Goal: Task Accomplishment & Management: Use online tool/utility

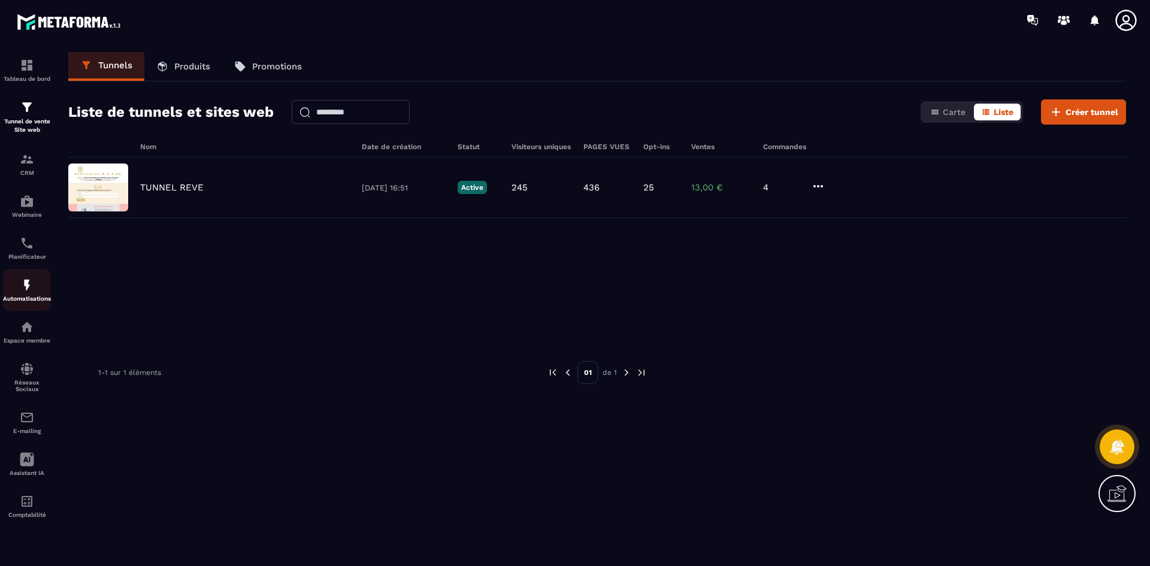
click at [23, 289] on img at bounding box center [27, 285] width 14 height 14
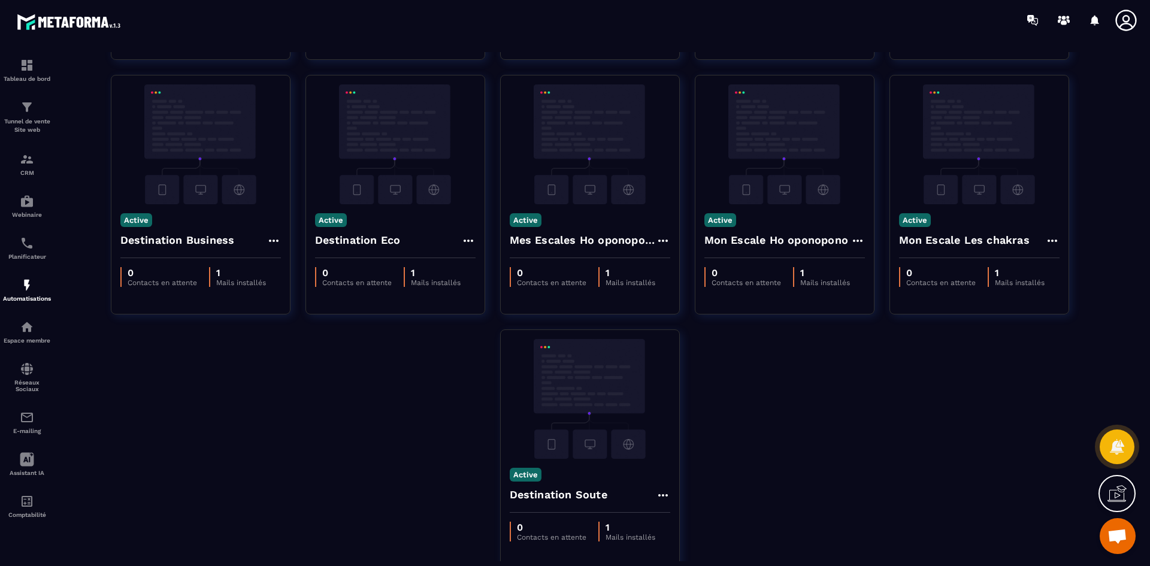
scroll to position [300, 0]
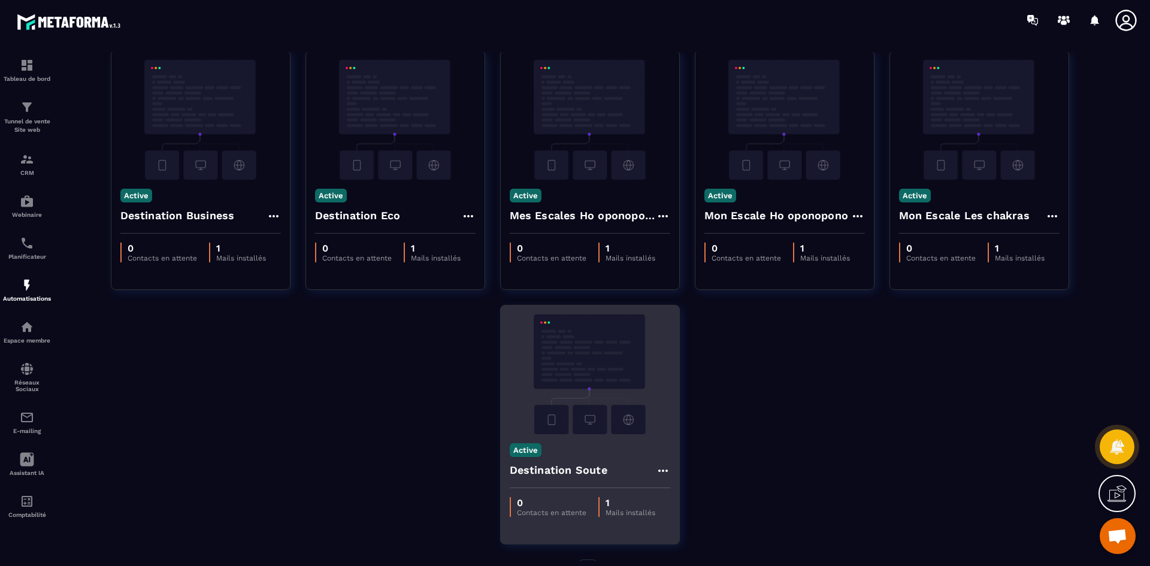
click at [664, 469] on icon at bounding box center [663, 471] width 14 height 14
click at [692, 497] on link "Modifier" at bounding box center [693, 498] width 65 height 26
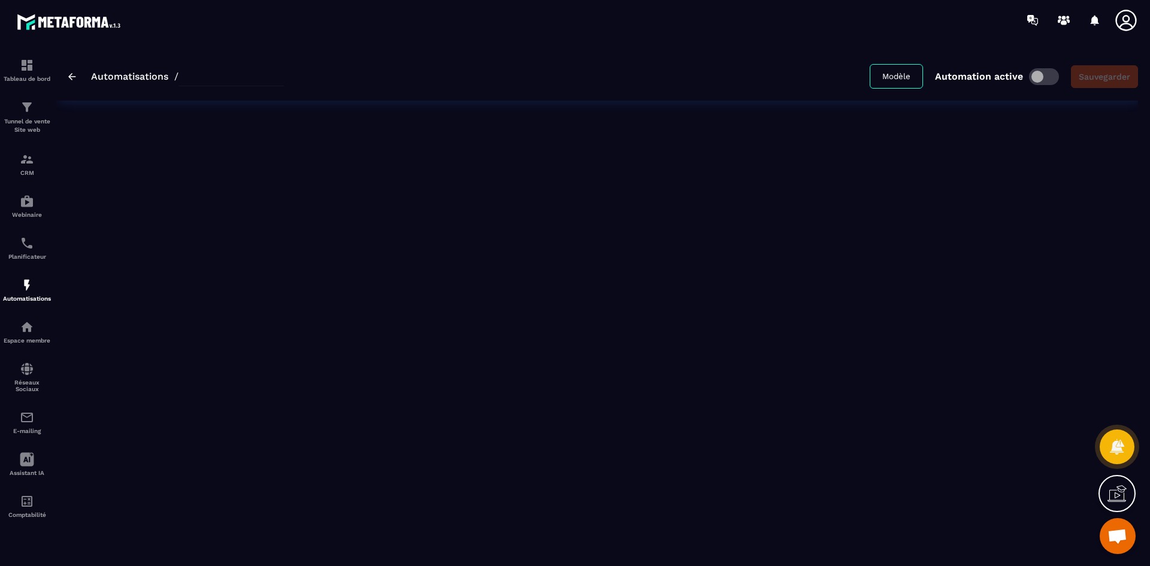
type input "**********"
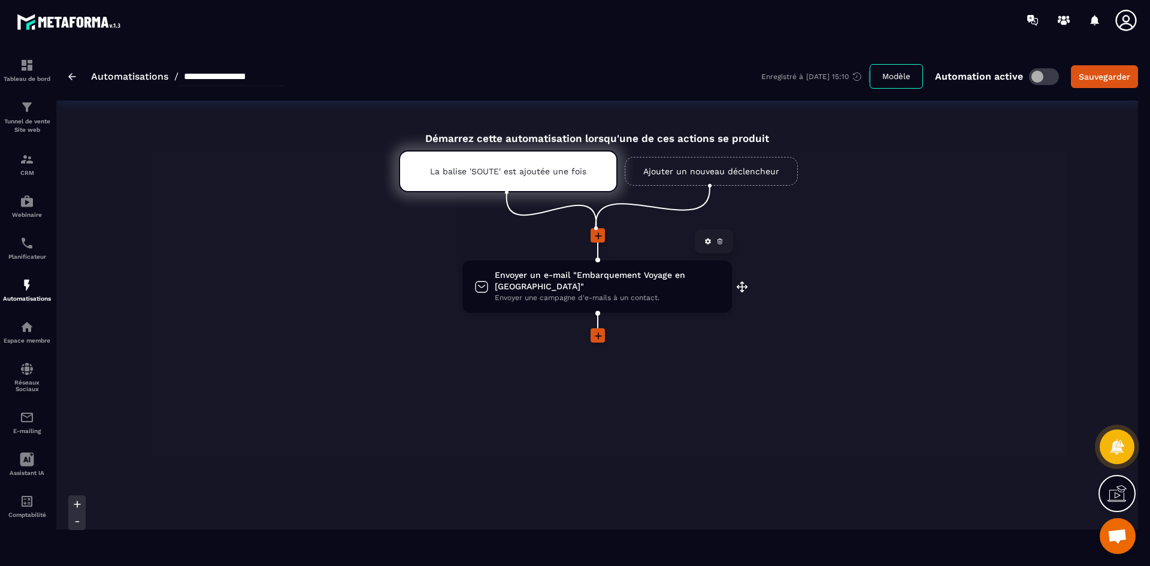
click at [624, 292] on span "Envoyer une campagne d'e-mails à un contact." at bounding box center [607, 297] width 225 height 11
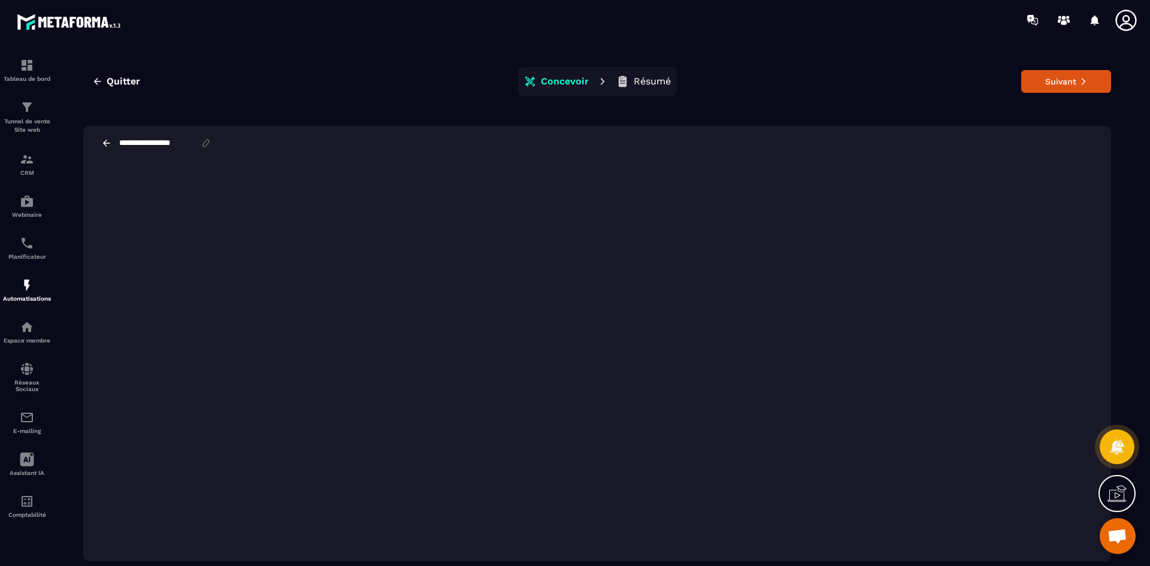
click at [105, 144] on icon at bounding box center [106, 143] width 11 height 11
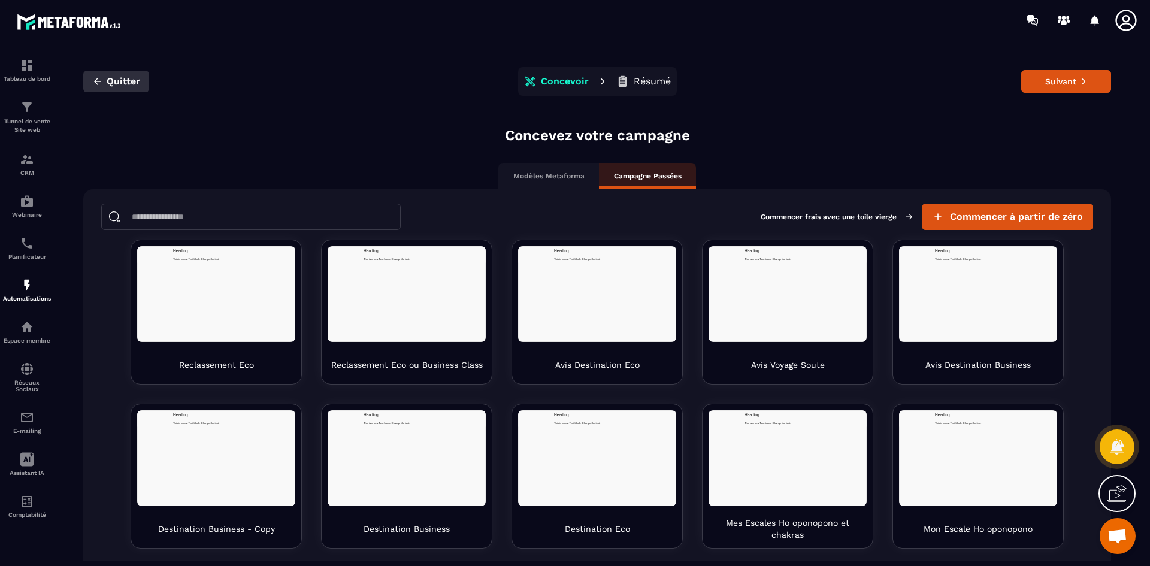
click at [118, 80] on span "Quitter" at bounding box center [124, 81] width 34 height 12
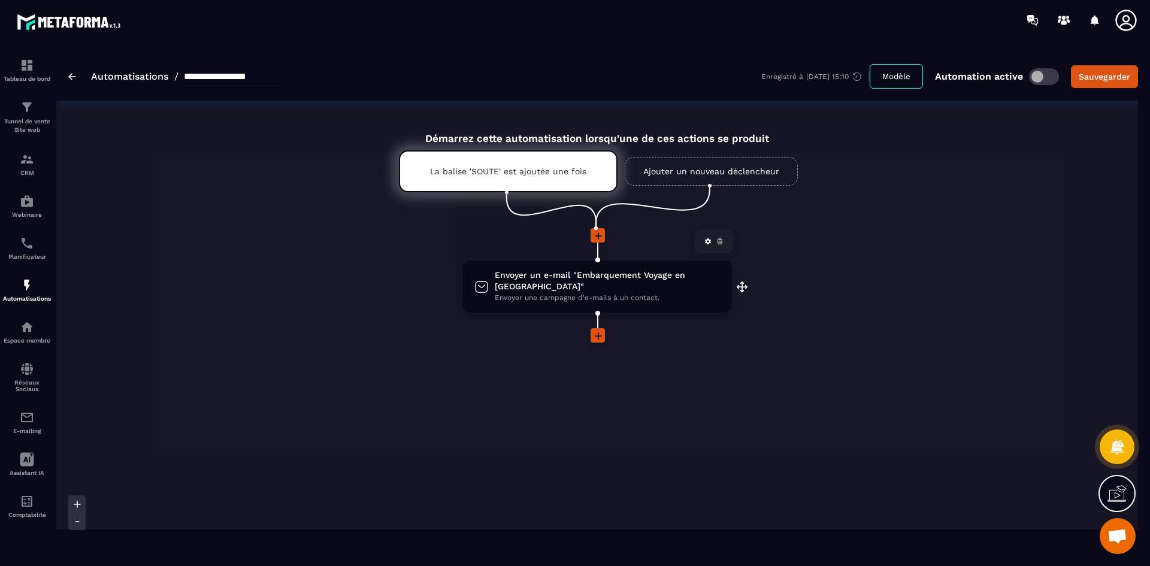
click at [605, 276] on span "Envoyer un e-mail "Embarquement Voyage en [GEOGRAPHIC_DATA]"" at bounding box center [607, 281] width 225 height 23
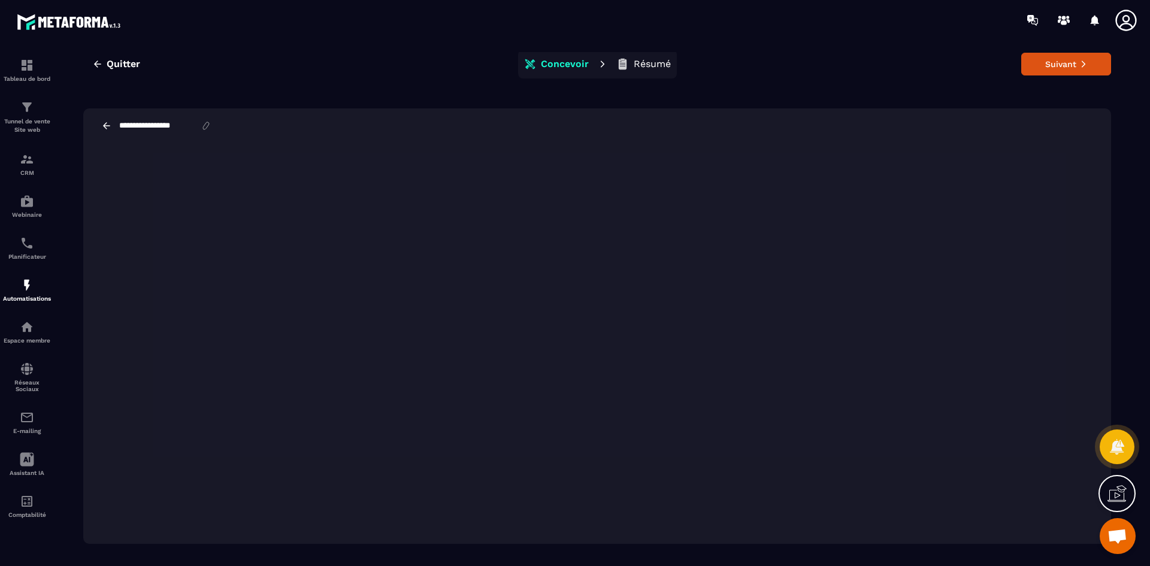
scroll to position [27, 0]
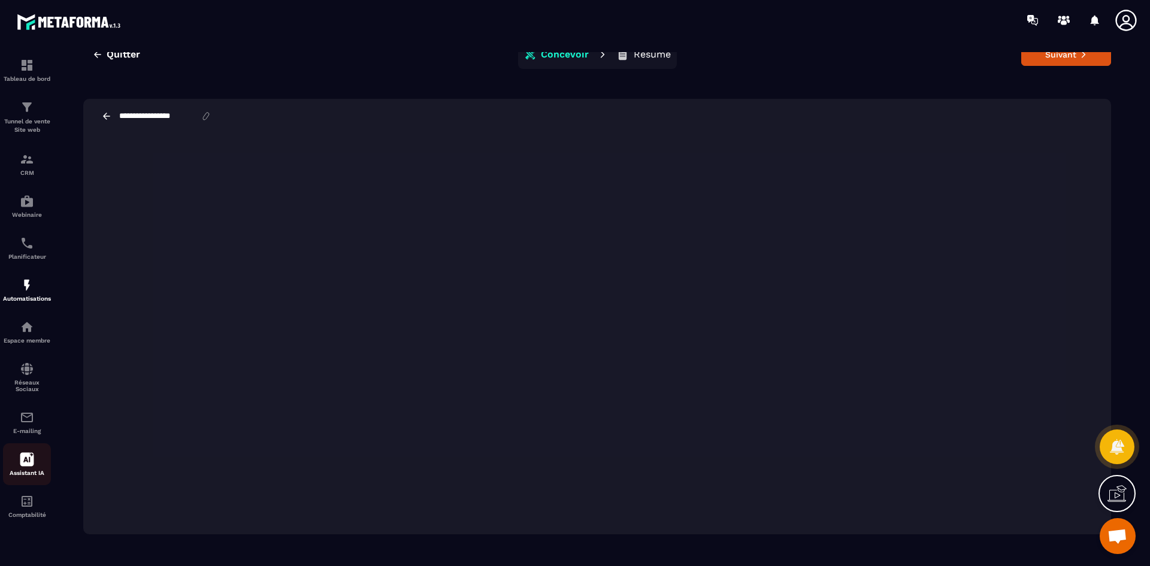
click at [25, 452] on icon at bounding box center [27, 459] width 14 height 14
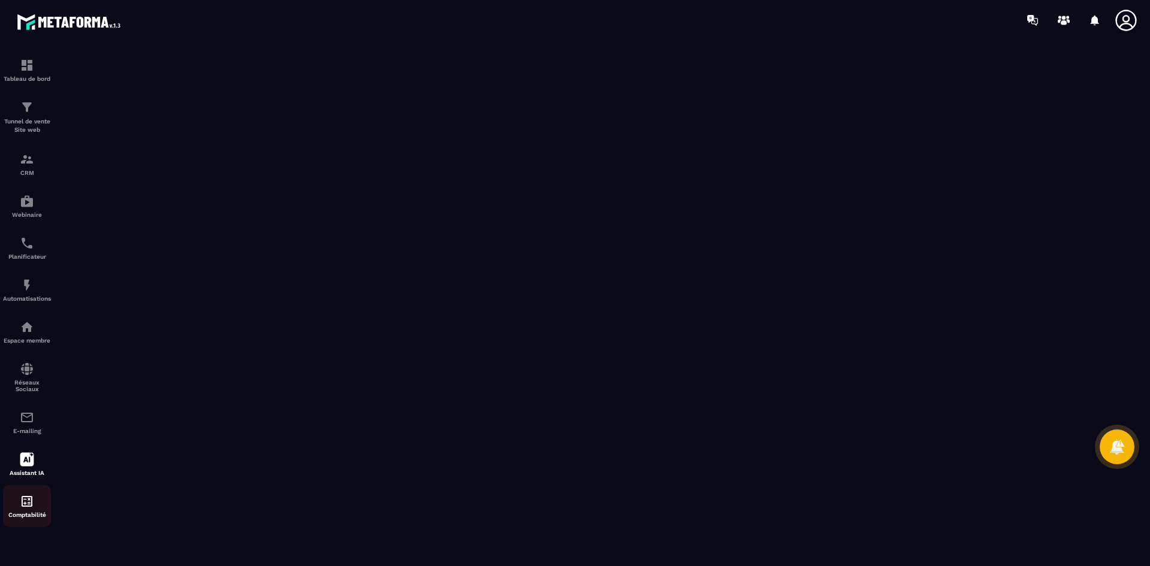
click at [30, 506] on img at bounding box center [27, 501] width 14 height 14
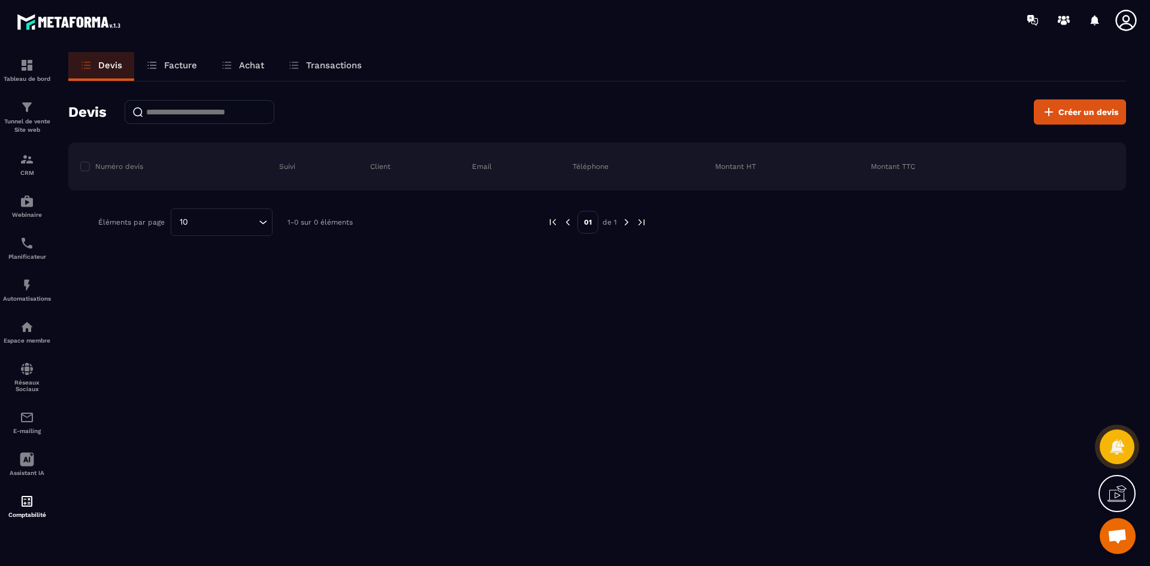
click at [176, 67] on p "Facture" at bounding box center [180, 65] width 33 height 11
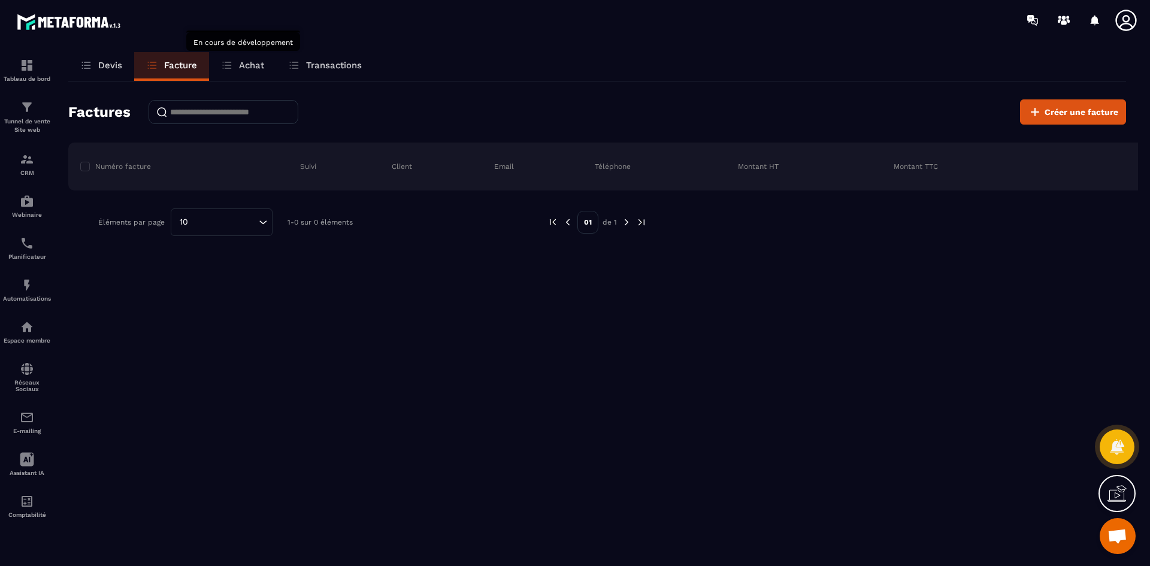
click at [240, 64] on p "Achat" at bounding box center [251, 65] width 25 height 11
click at [1043, 116] on icon at bounding box center [1035, 112] width 14 height 14
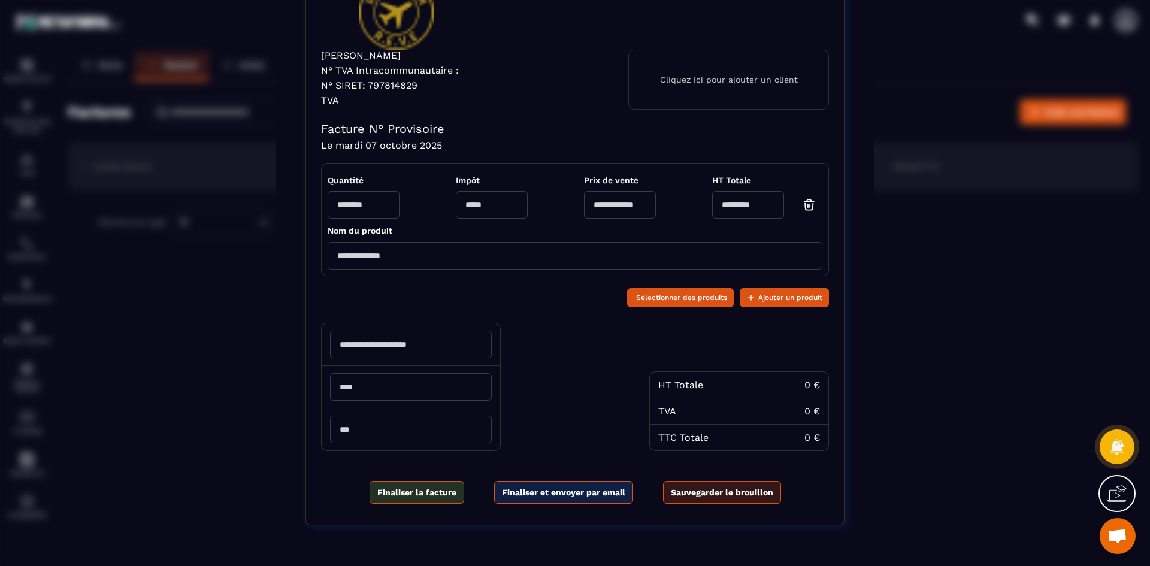
scroll to position [125, 0]
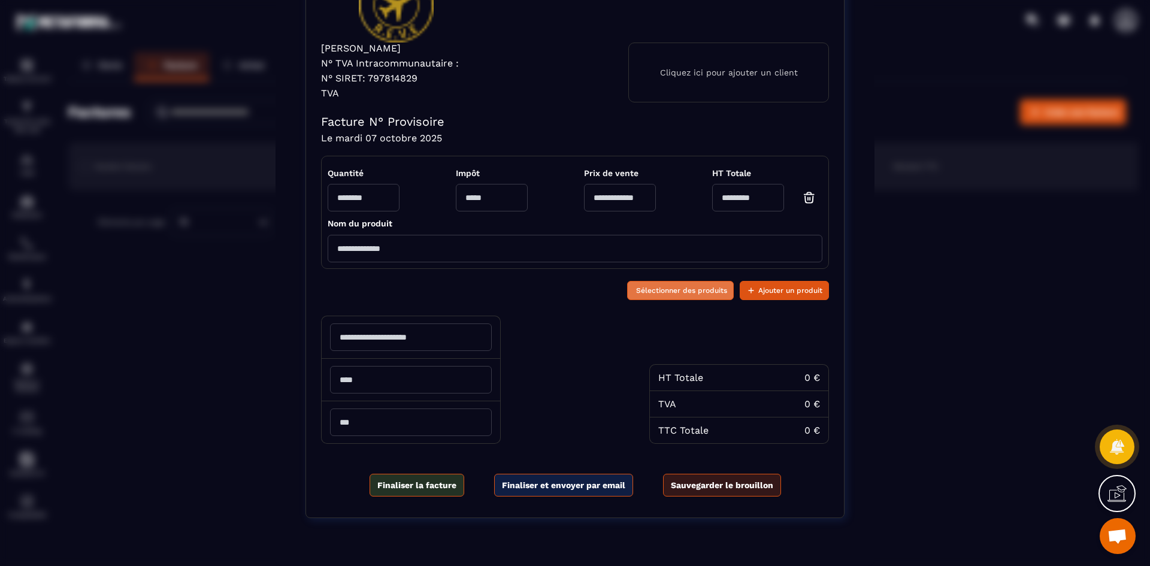
click at [700, 289] on span "Sélectionner des produits" at bounding box center [681, 291] width 91 height 12
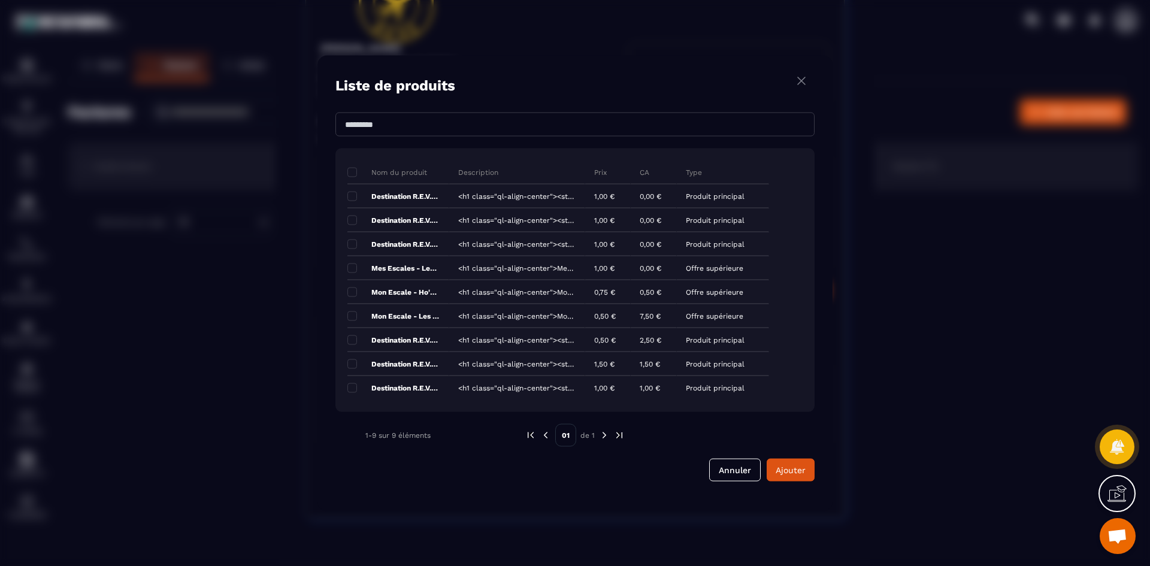
click at [801, 75] on img "Modal window" at bounding box center [802, 80] width 14 height 15
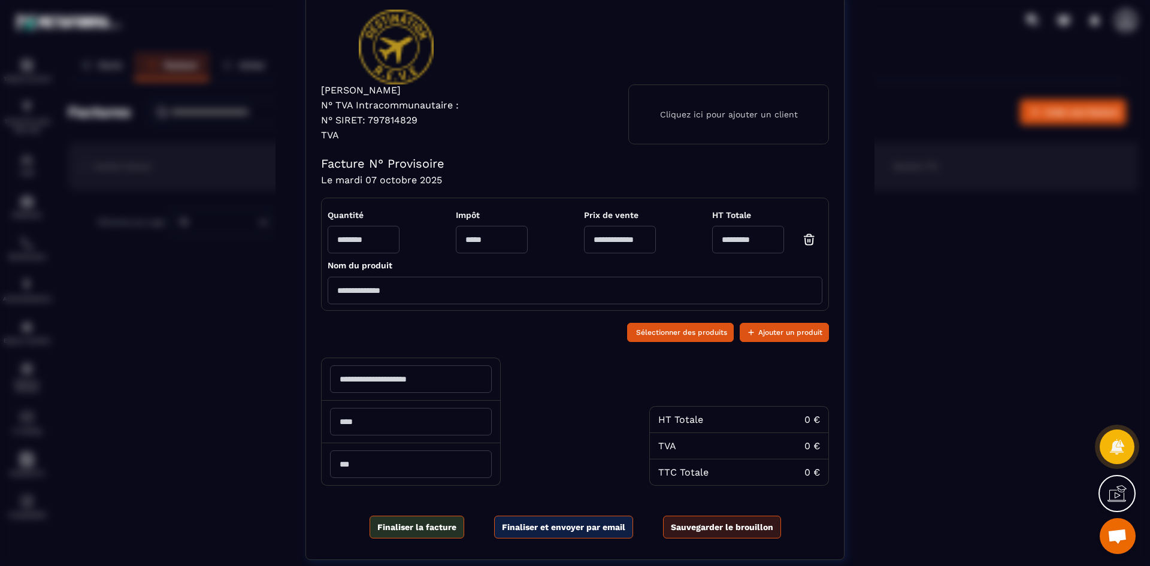
scroll to position [65, 0]
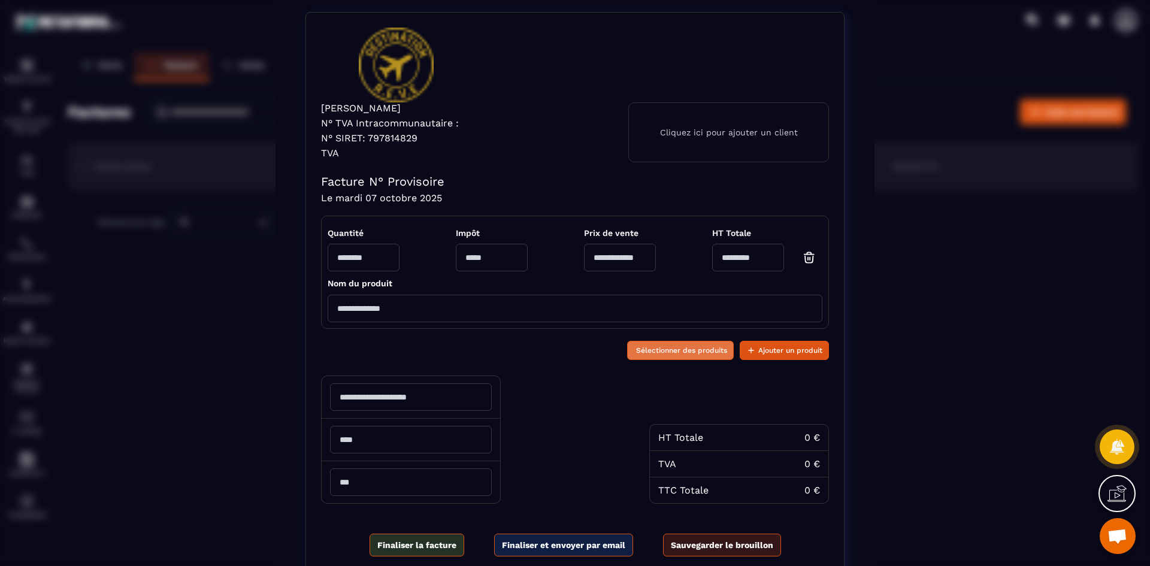
click at [636, 350] on span "Sélectionner des produits" at bounding box center [681, 351] width 91 height 12
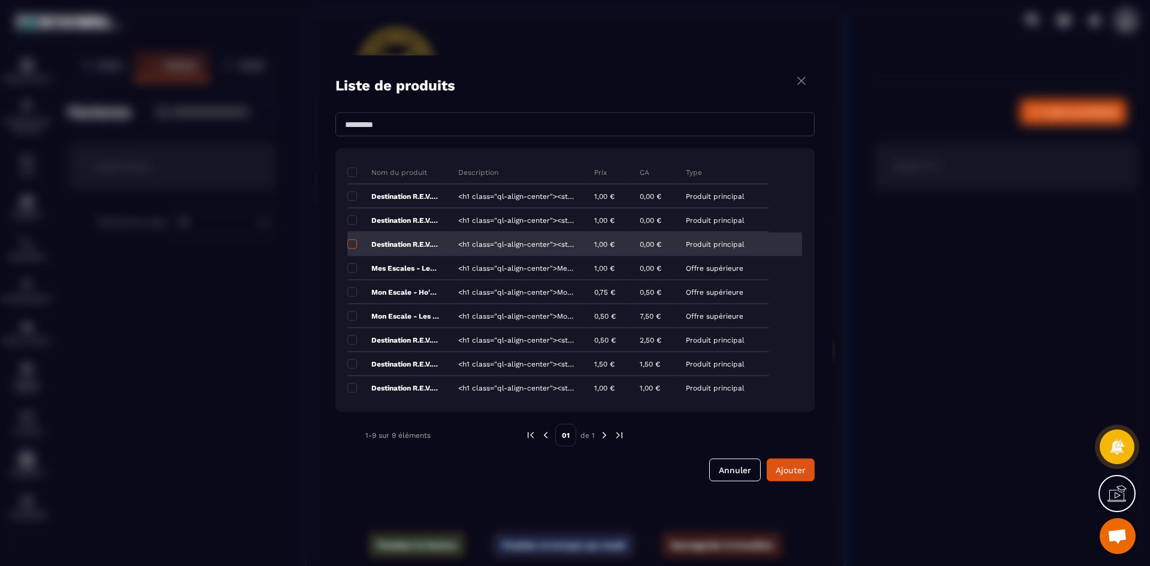
click at [353, 247] on span "Modal window" at bounding box center [353, 244] width 10 height 10
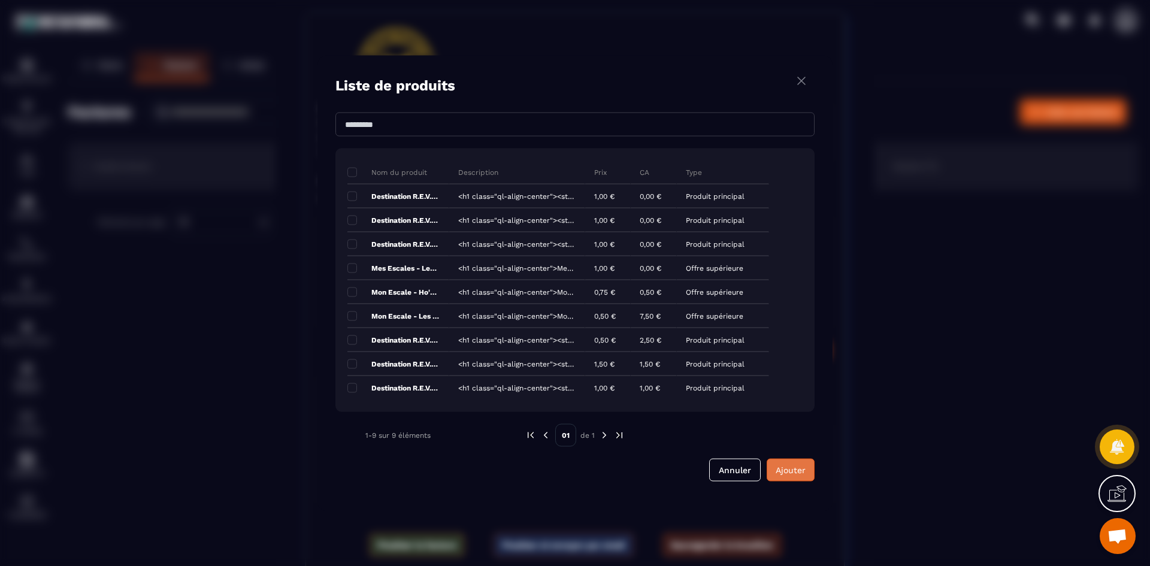
click at [795, 468] on span "Ajouter" at bounding box center [791, 470] width 30 height 10
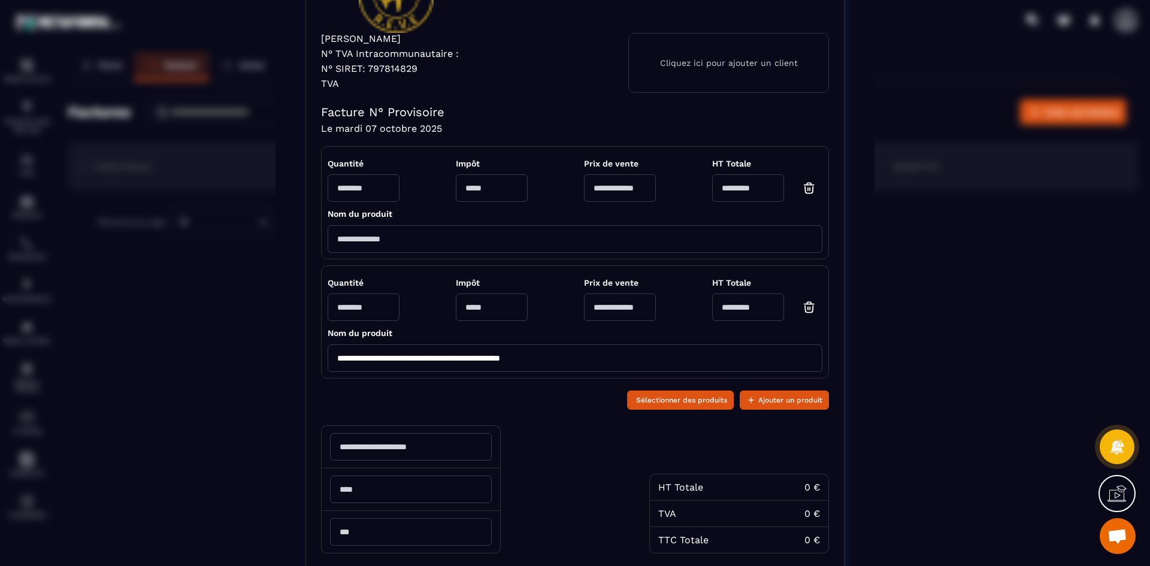
scroll to position [0, 0]
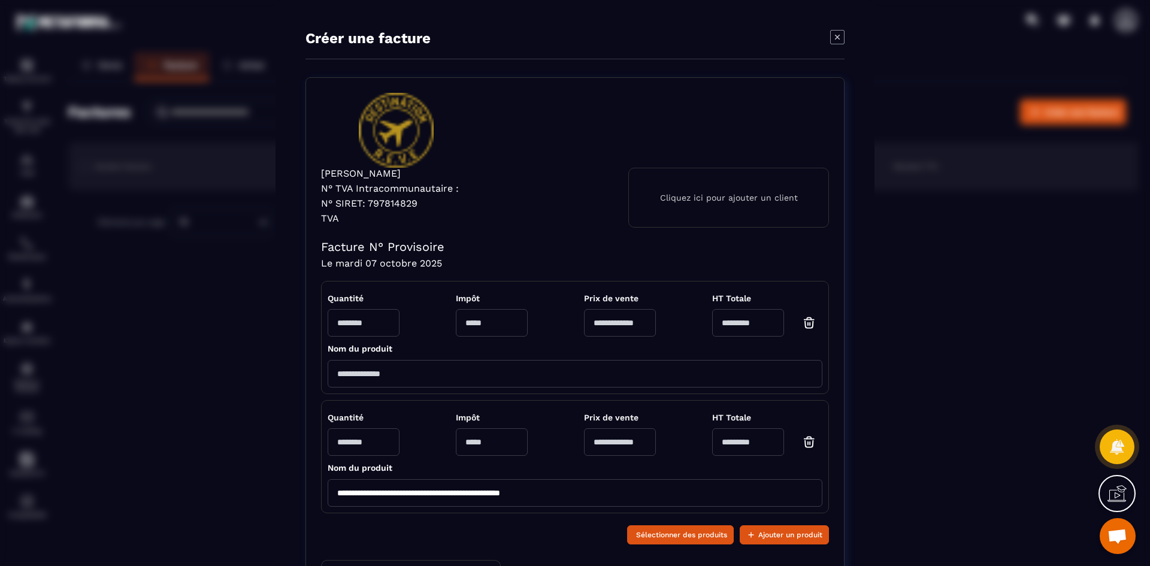
click at [830, 37] on icon "Modal window" at bounding box center [837, 37] width 14 height 14
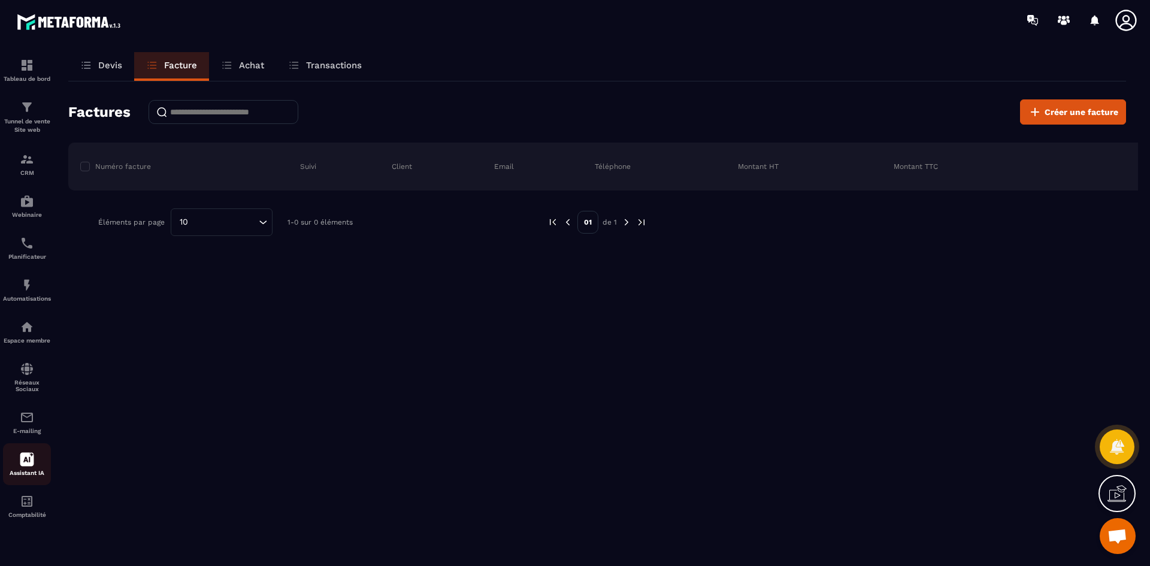
click at [26, 467] on div "Assistant IA" at bounding box center [27, 464] width 48 height 24
